Goal: Task Accomplishment & Management: Manage account settings

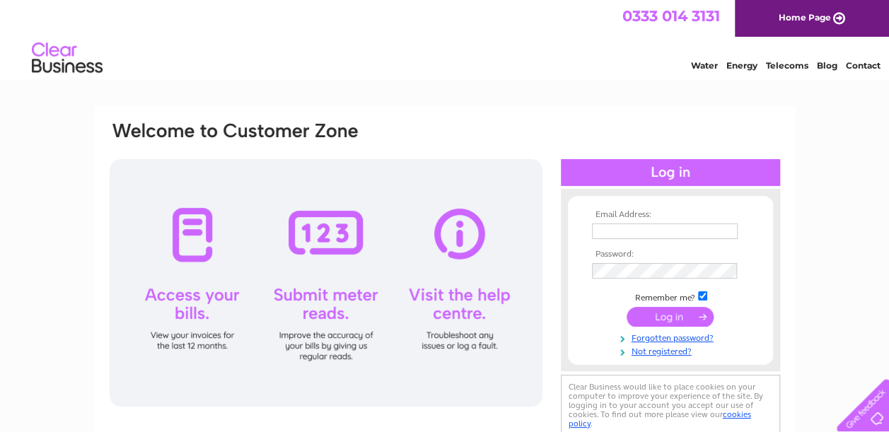
type input "[EMAIL_ADDRESS][DOMAIN_NAME]"
click at [672, 318] on input "submit" at bounding box center [669, 317] width 87 height 20
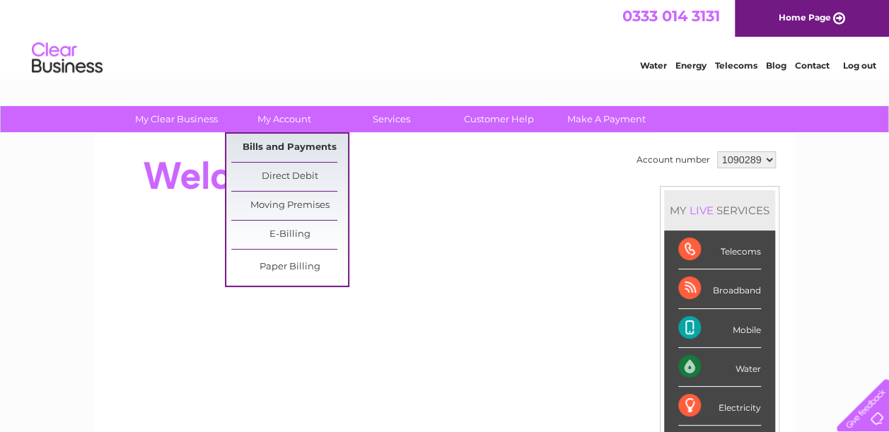
click at [301, 147] on link "Bills and Payments" at bounding box center [289, 148] width 117 height 28
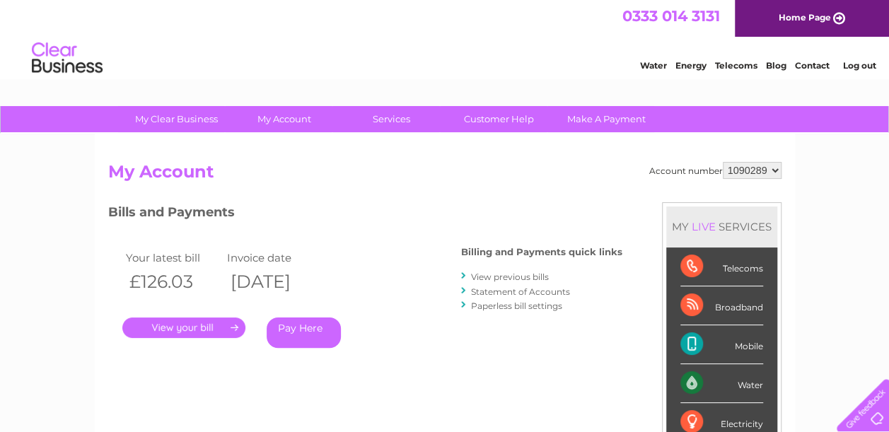
click at [216, 328] on link "." at bounding box center [183, 327] width 123 height 20
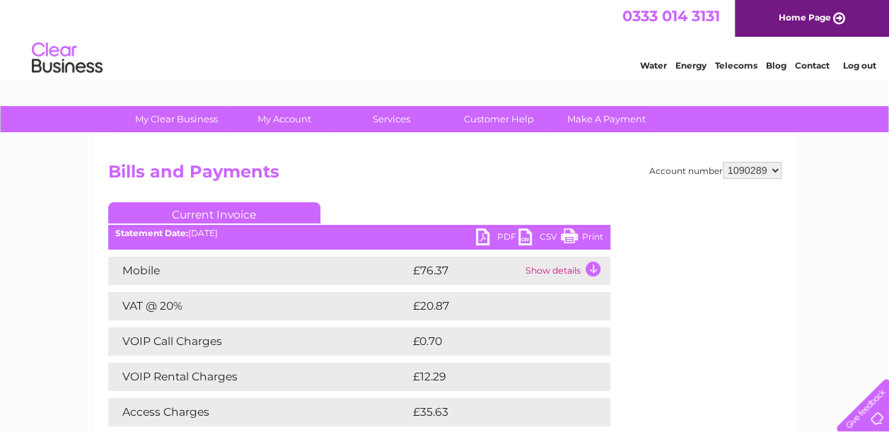
click at [592, 235] on link "Print" at bounding box center [582, 238] width 42 height 20
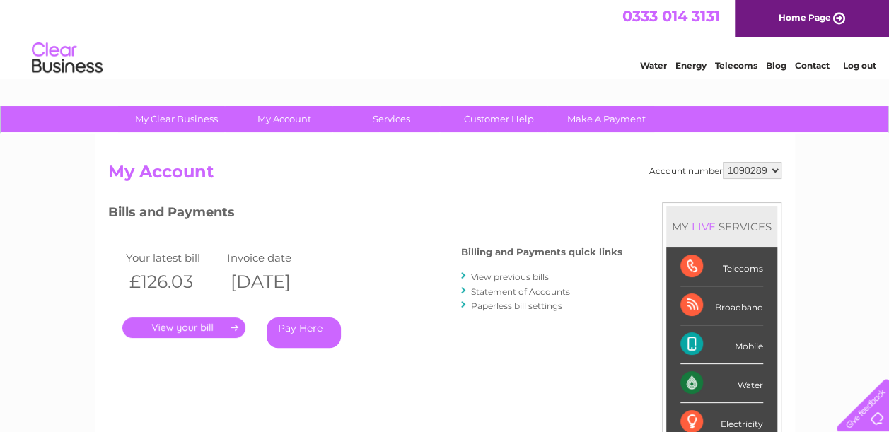
click at [527, 279] on link "View previous bills" at bounding box center [510, 276] width 78 height 11
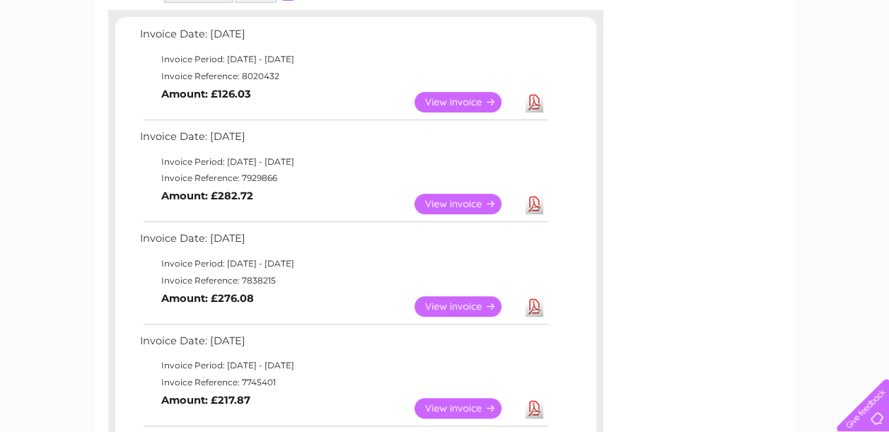
scroll to position [245, 0]
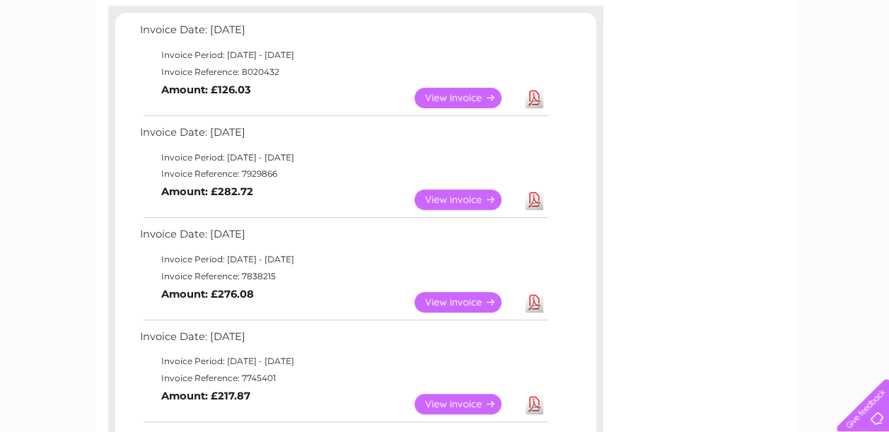
click at [460, 198] on link "View" at bounding box center [466, 199] width 104 height 20
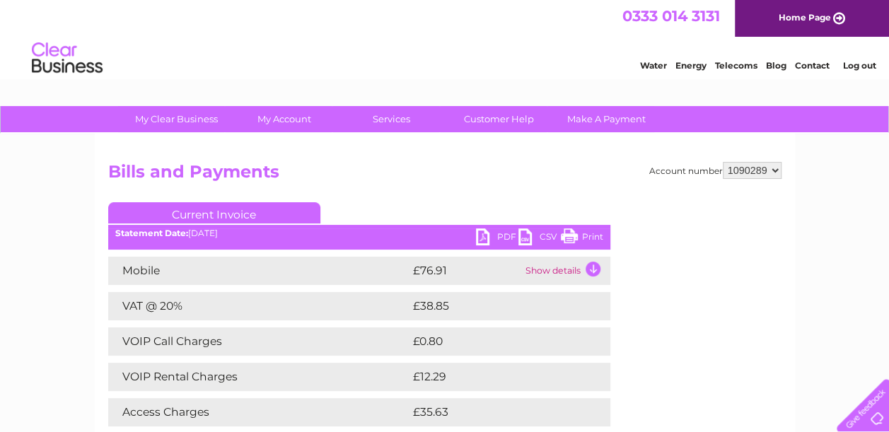
click at [585, 237] on link "Print" at bounding box center [582, 238] width 42 height 20
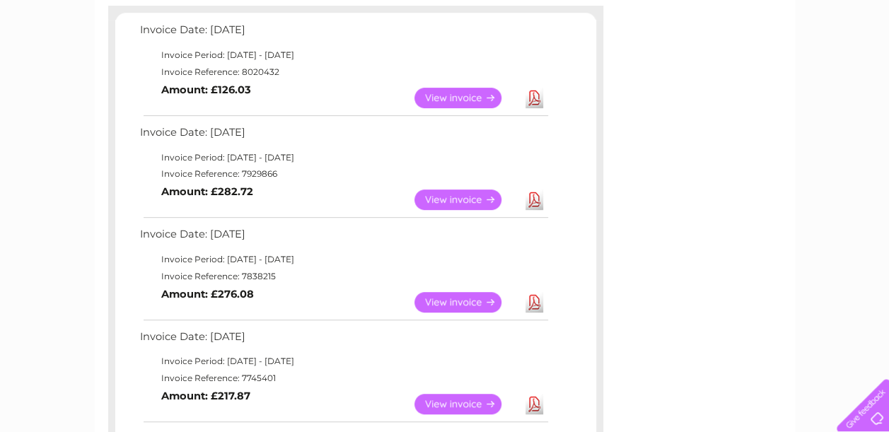
click at [473, 297] on link "View" at bounding box center [466, 302] width 104 height 20
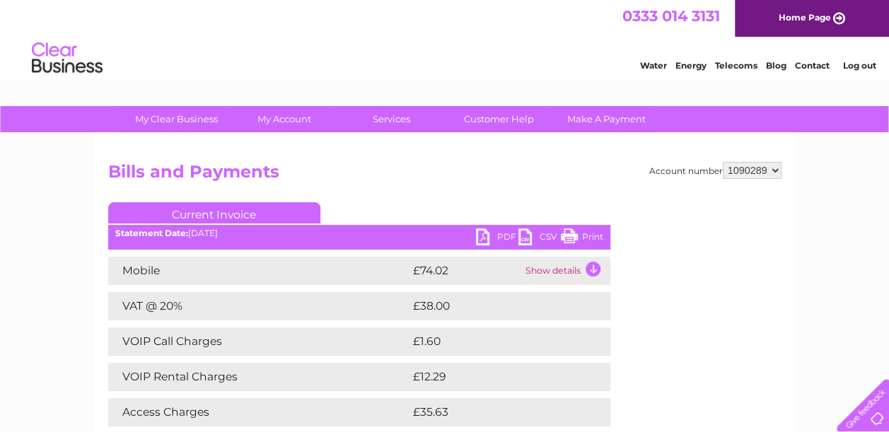
click at [598, 235] on link "Print" at bounding box center [582, 238] width 42 height 20
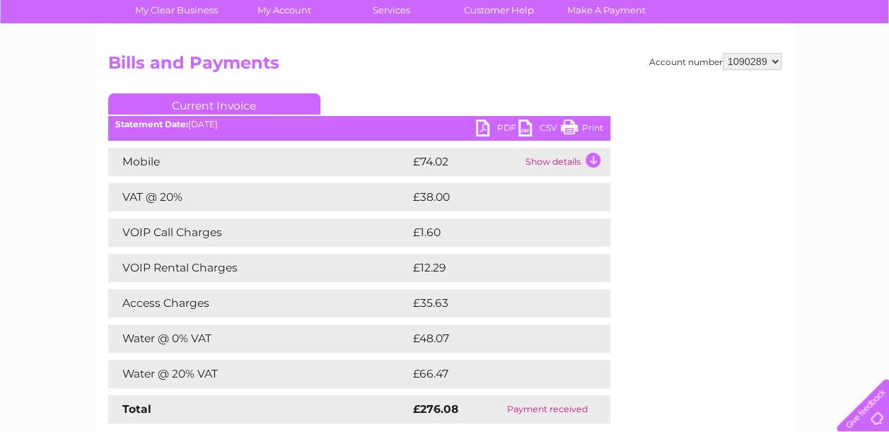
scroll to position [97, 0]
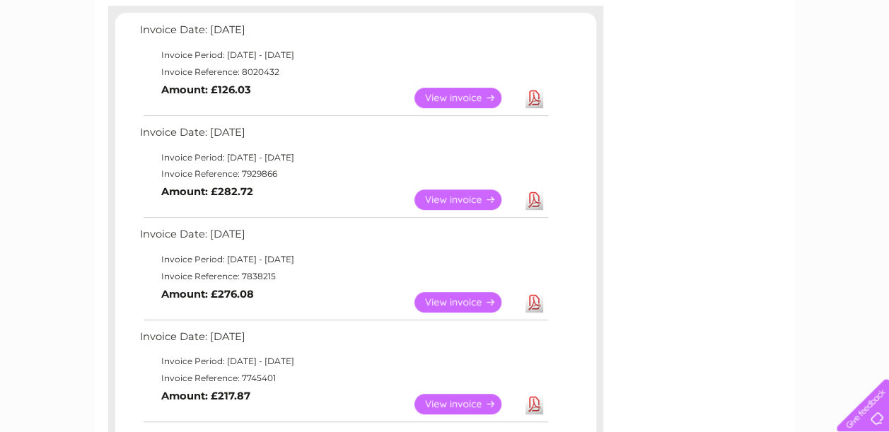
click at [461, 401] on link "View" at bounding box center [466, 404] width 104 height 20
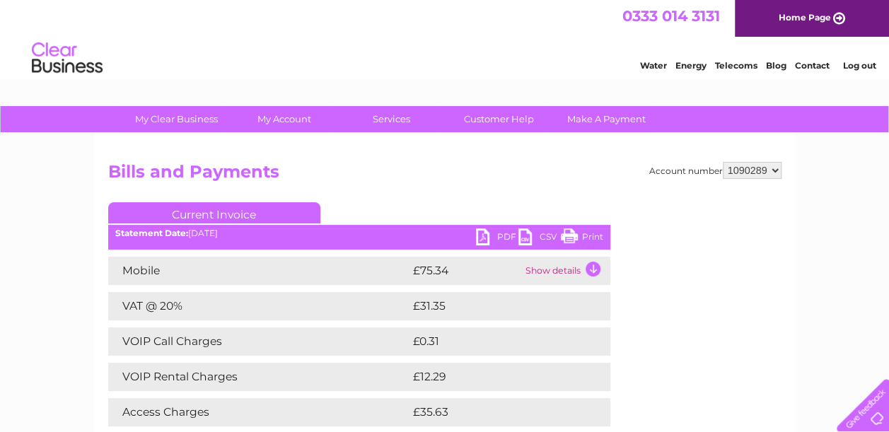
click at [594, 235] on link "Print" at bounding box center [582, 238] width 42 height 20
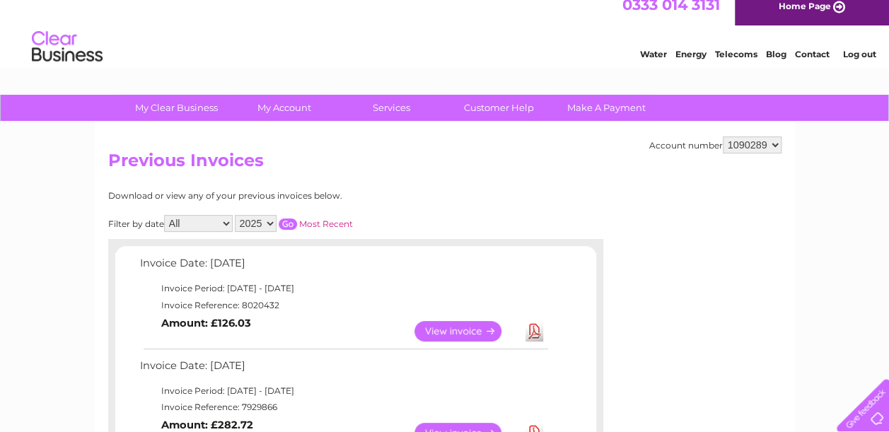
scroll to position [10, 0]
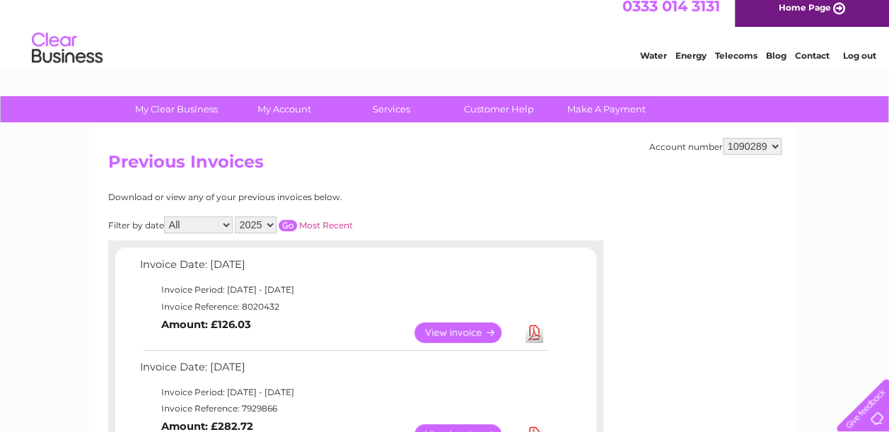
click at [868, 54] on link "Log out" at bounding box center [858, 55] width 33 height 11
